Goal: Information Seeking & Learning: Find specific fact

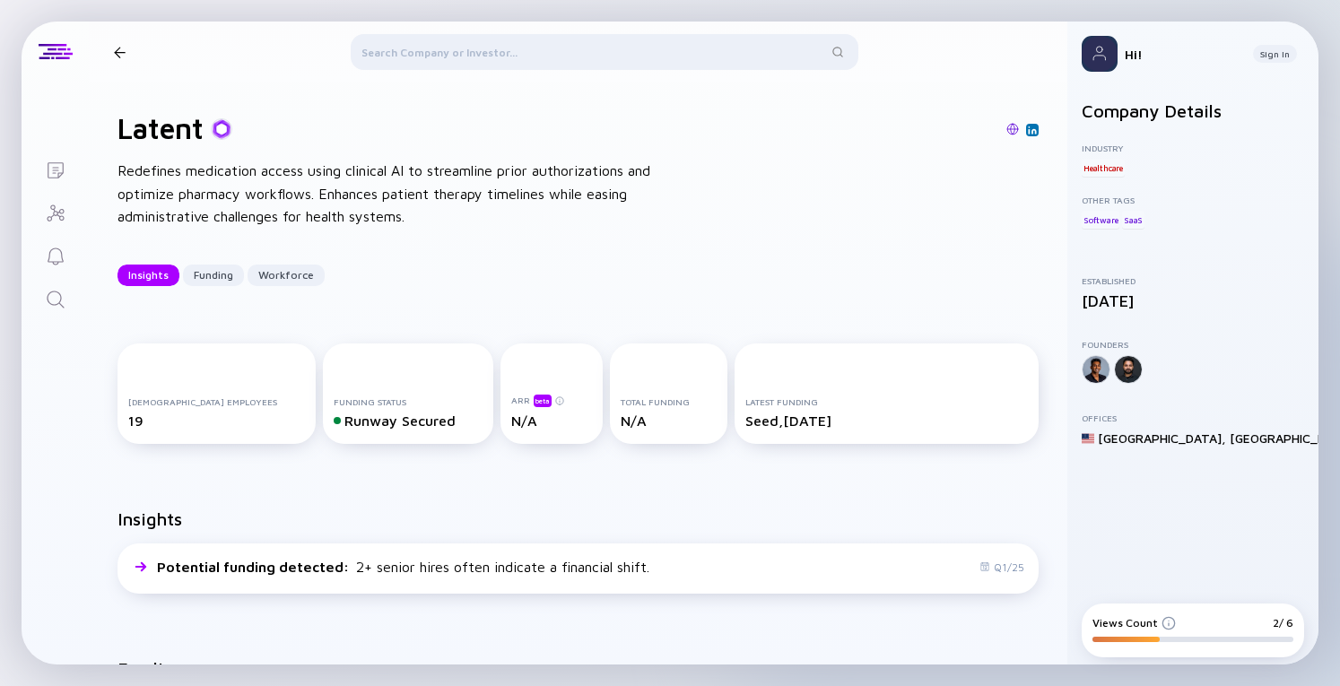
click at [446, 52] on div at bounding box center [605, 55] width 508 height 43
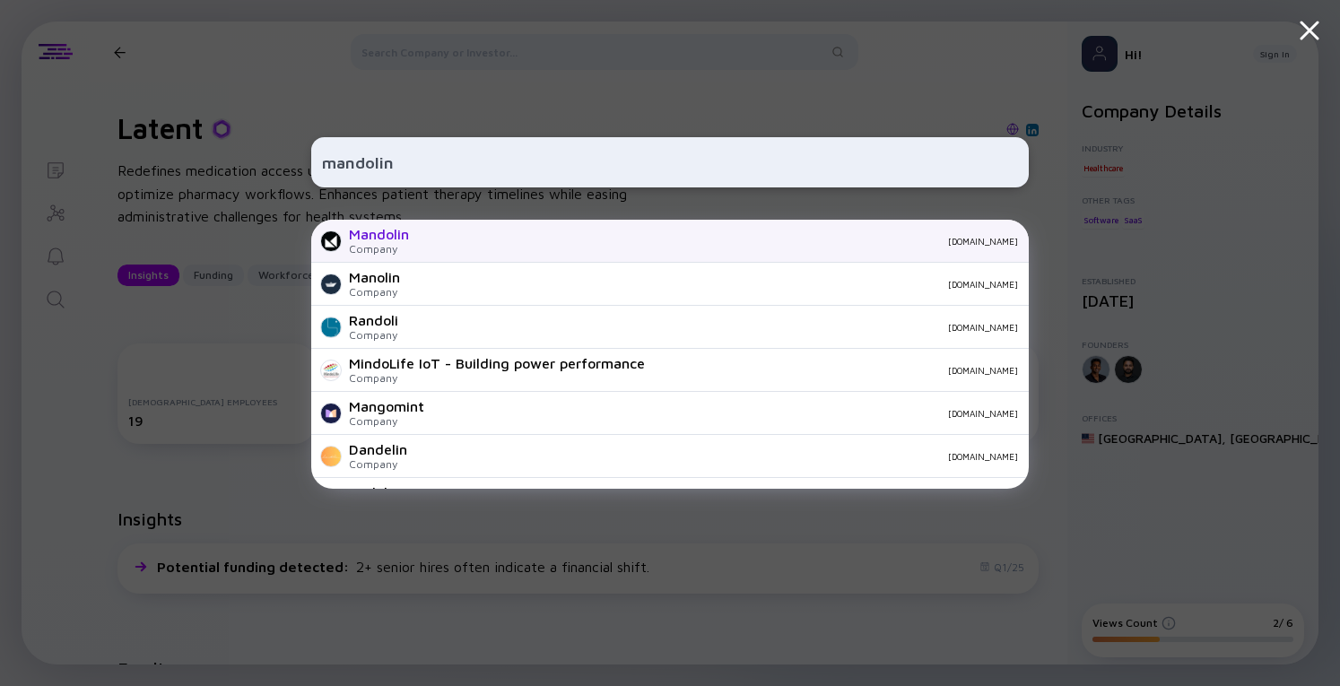
type input "mandolin"
click at [389, 240] on div "Mandolin" at bounding box center [379, 234] width 60 height 16
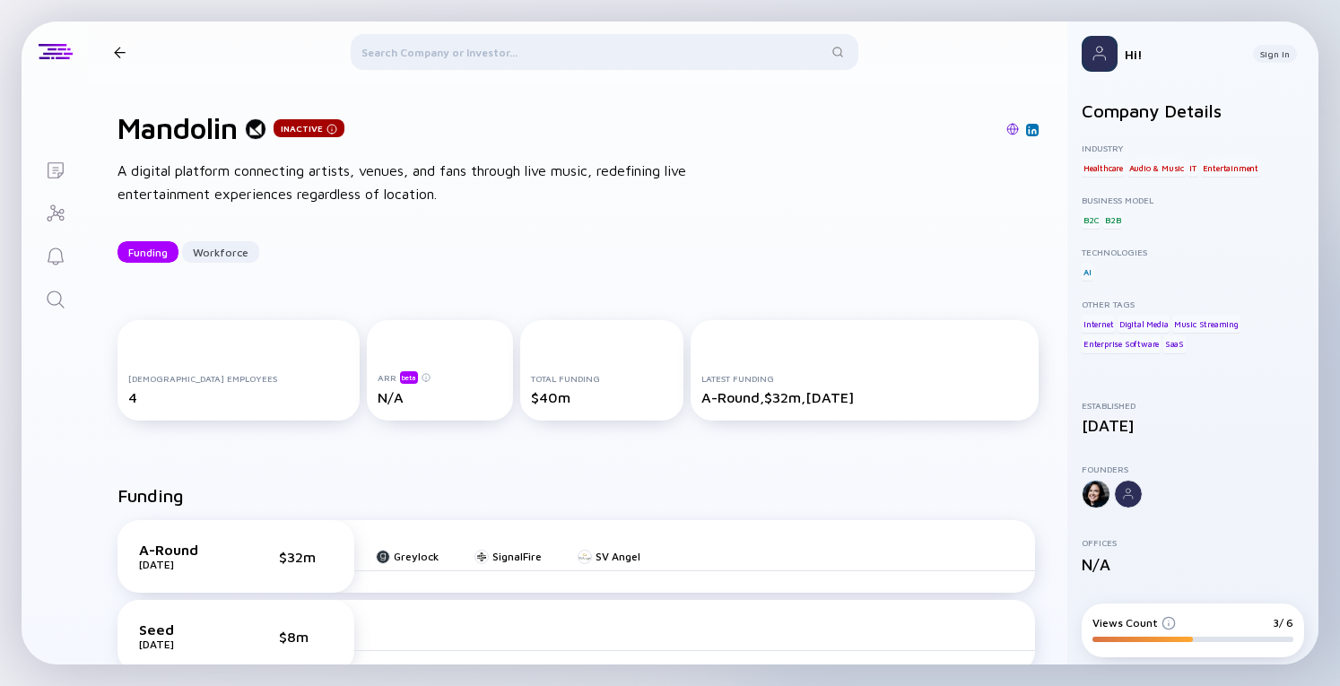
click at [100, 52] on header "Mandolin Inactive" at bounding box center [578, 52] width 978 height 61
click at [133, 55] on div "Mandolin Inactive" at bounding box center [208, 51] width 202 height 23
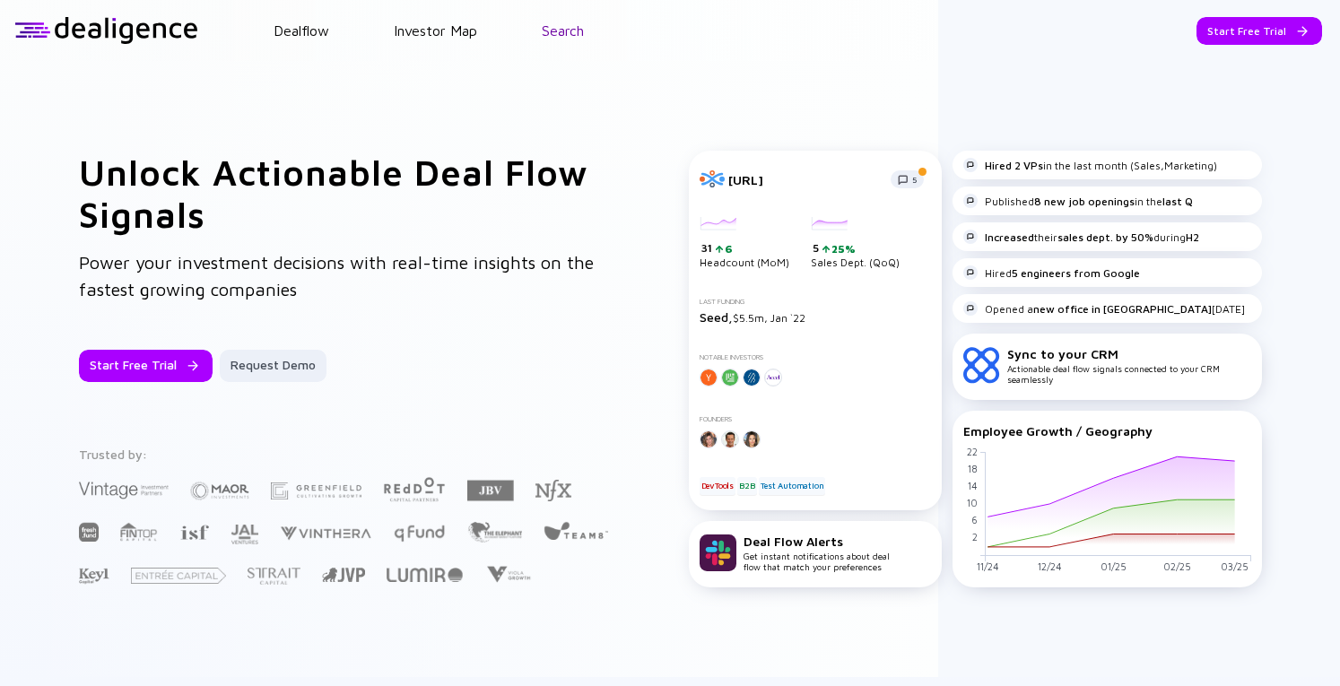
click at [551, 39] on link "Search" at bounding box center [563, 30] width 42 height 16
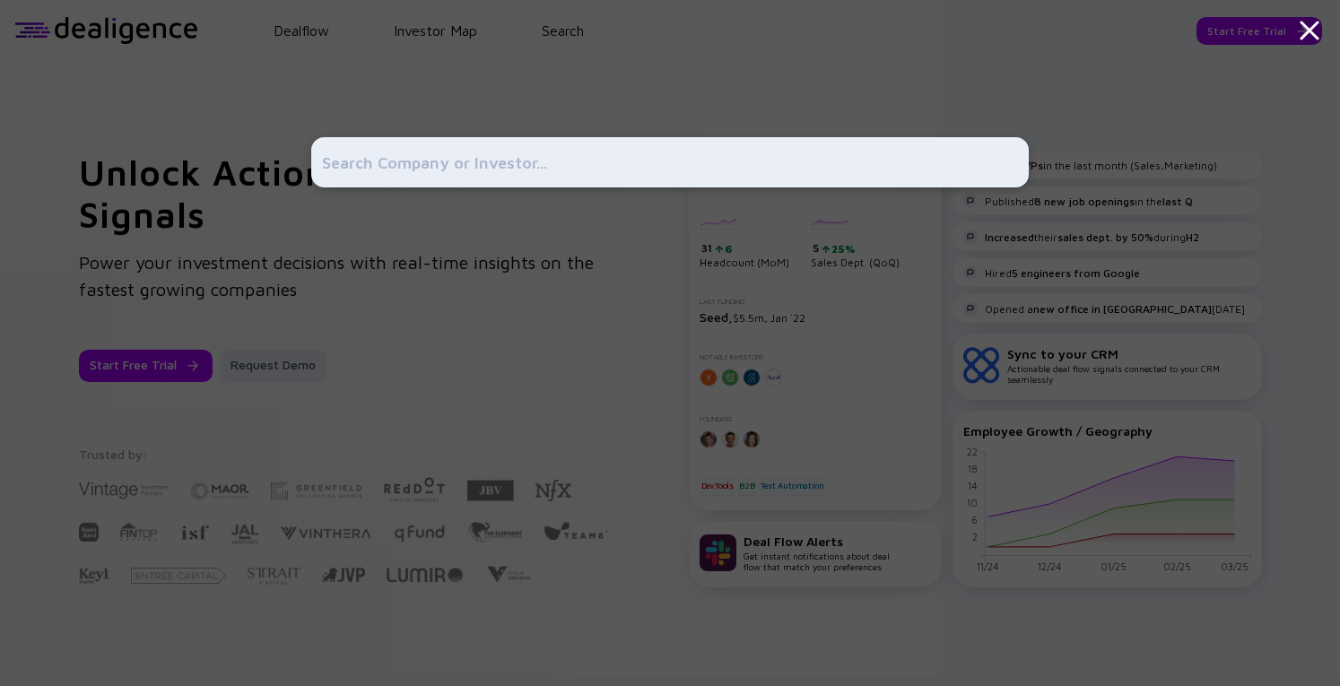
click at [449, 162] on input "text" at bounding box center [670, 162] width 696 height 32
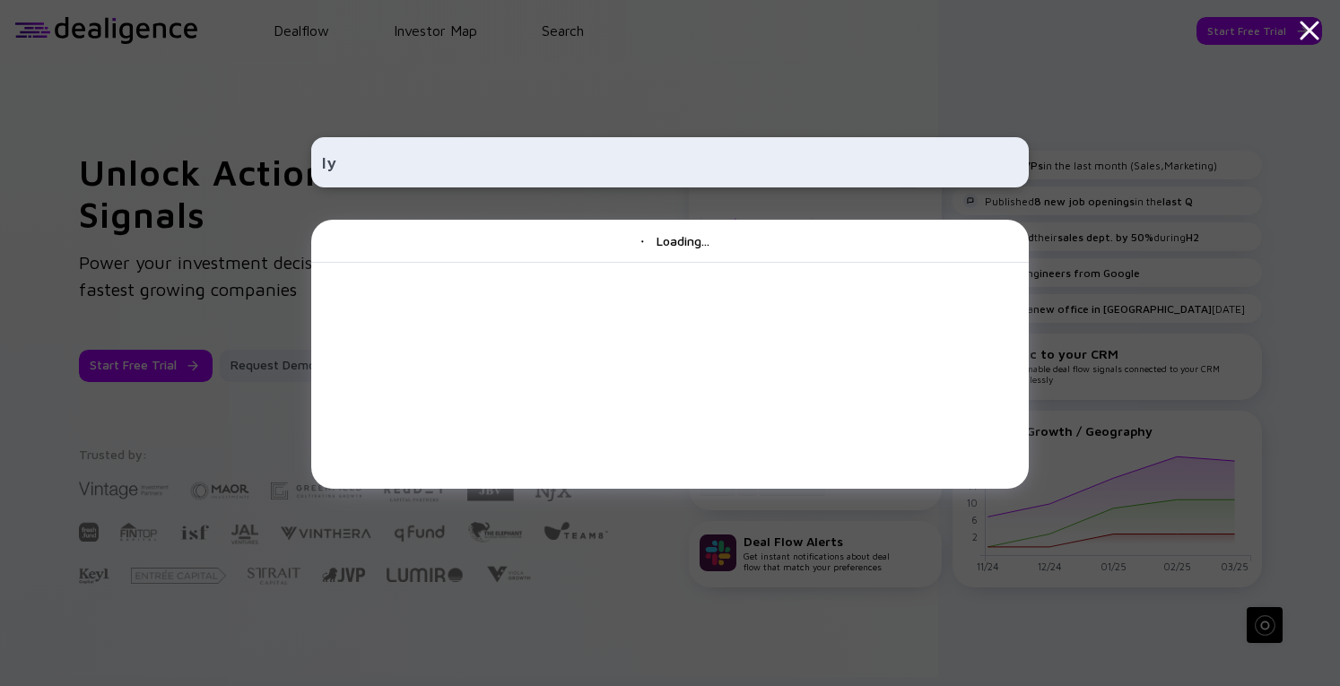
type input "l"
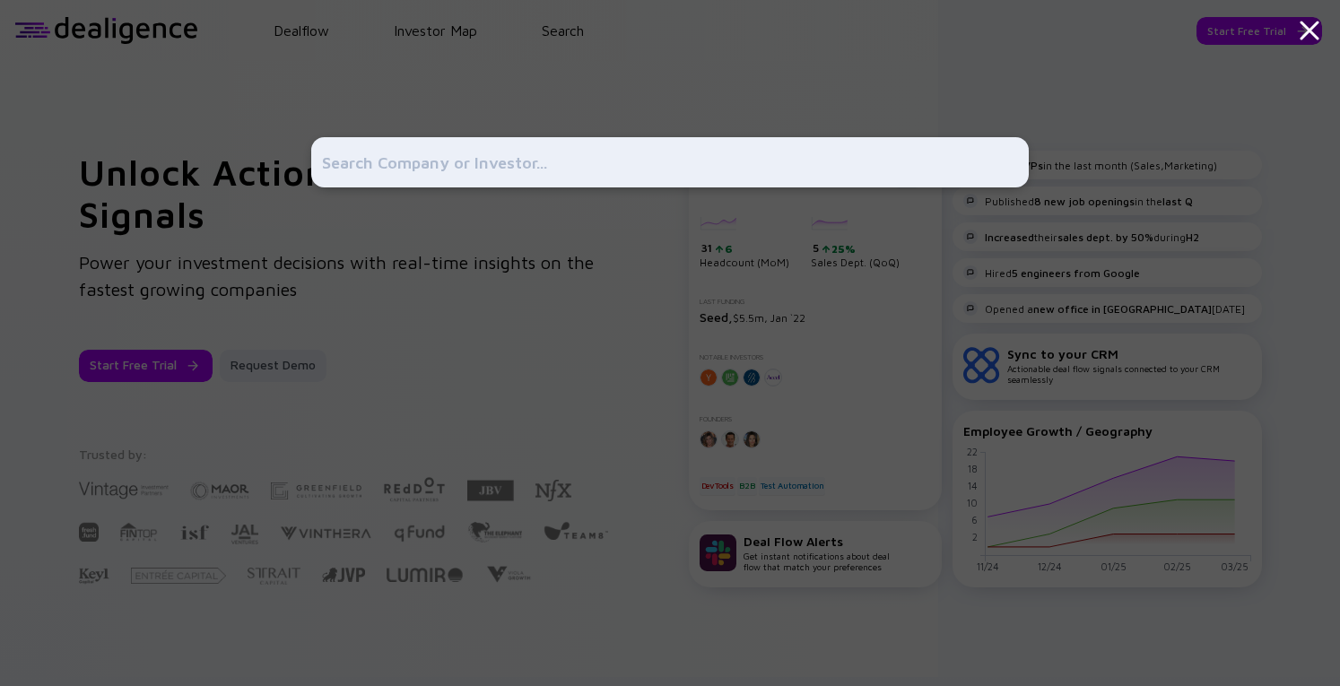
click at [456, 408] on div at bounding box center [669, 343] width 717 height 686
click at [346, 172] on input "text" at bounding box center [670, 162] width 696 height 32
click at [321, 99] on div at bounding box center [669, 343] width 717 height 686
click at [393, 171] on input "text" at bounding box center [670, 162] width 696 height 32
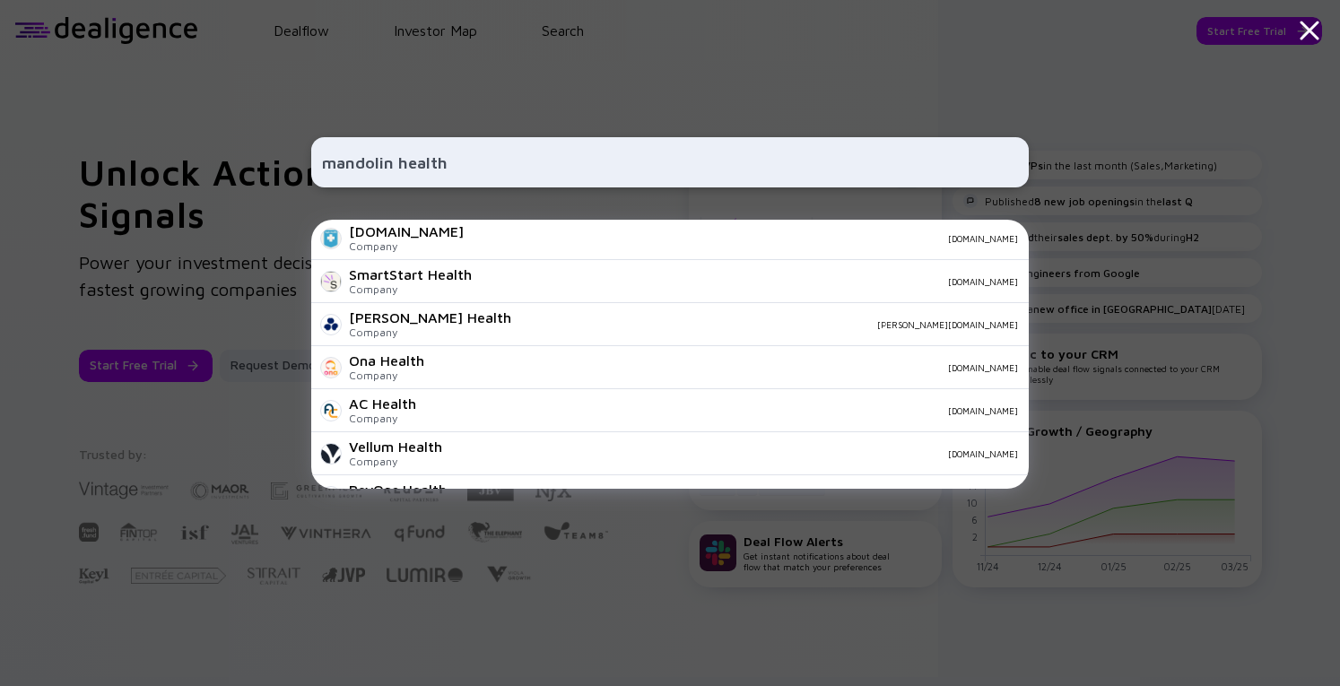
scroll to position [263, 0]
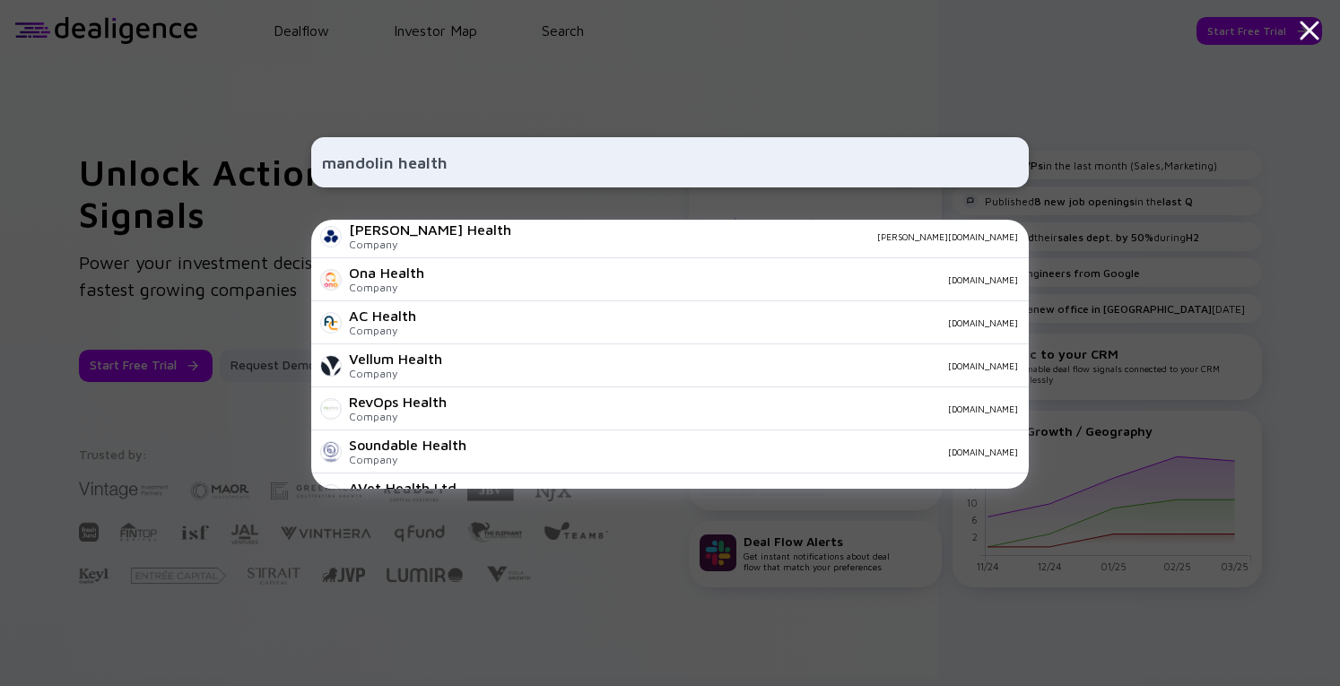
type input "mandolin health"
